Goal: Entertainment & Leisure: Consume media (video, audio)

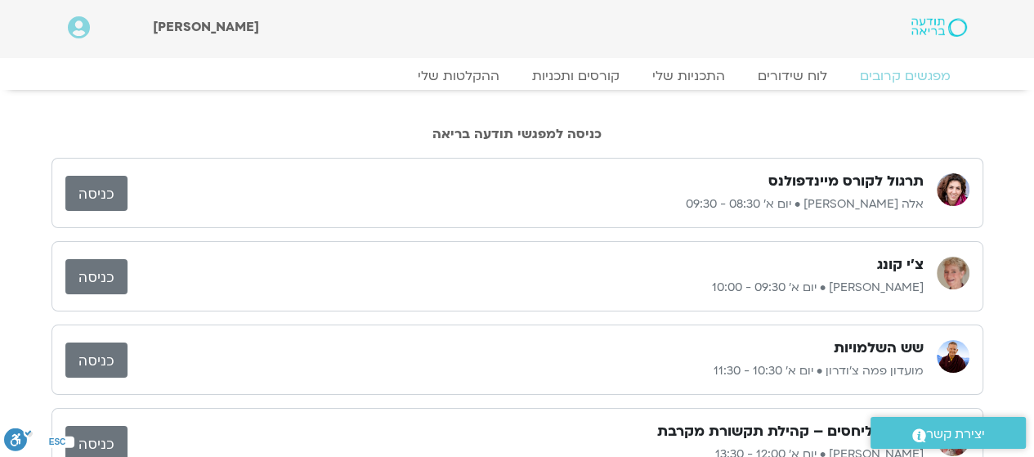
click at [105, 185] on link "כניסה" at bounding box center [96, 193] width 62 height 35
